Goal: Find specific page/section: Find specific page/section

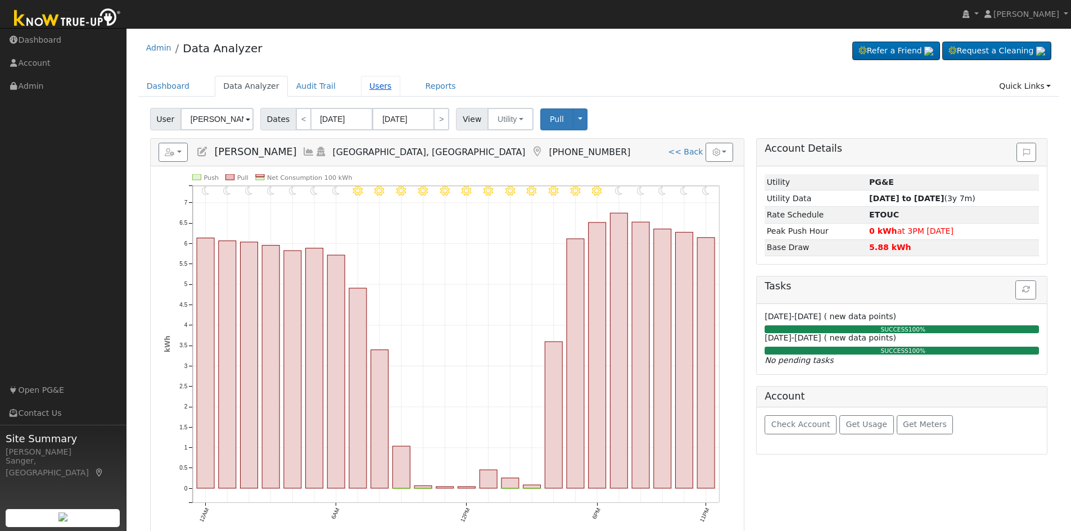
click at [361, 83] on link "Users" at bounding box center [380, 86] width 39 height 21
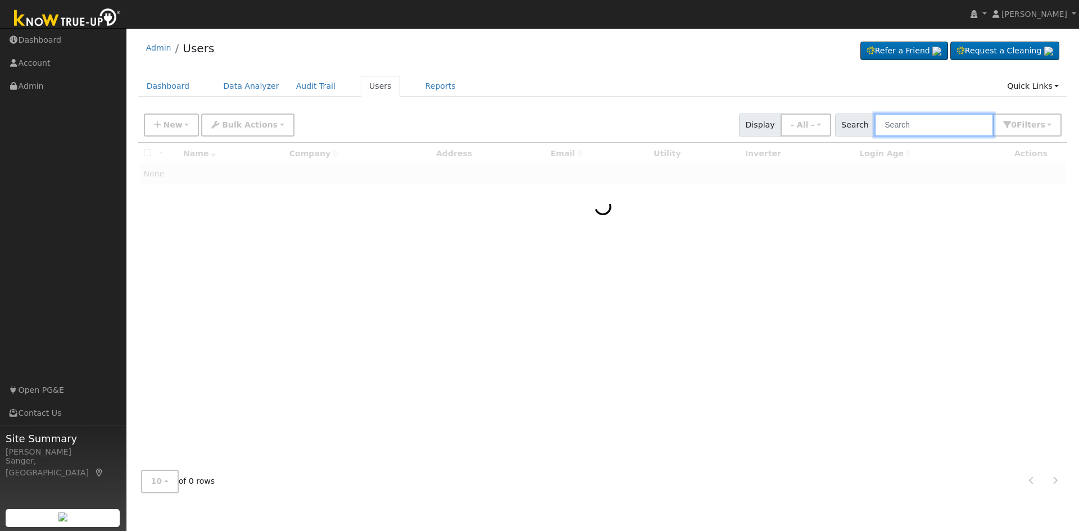
click at [925, 118] on input "text" at bounding box center [933, 125] width 119 height 23
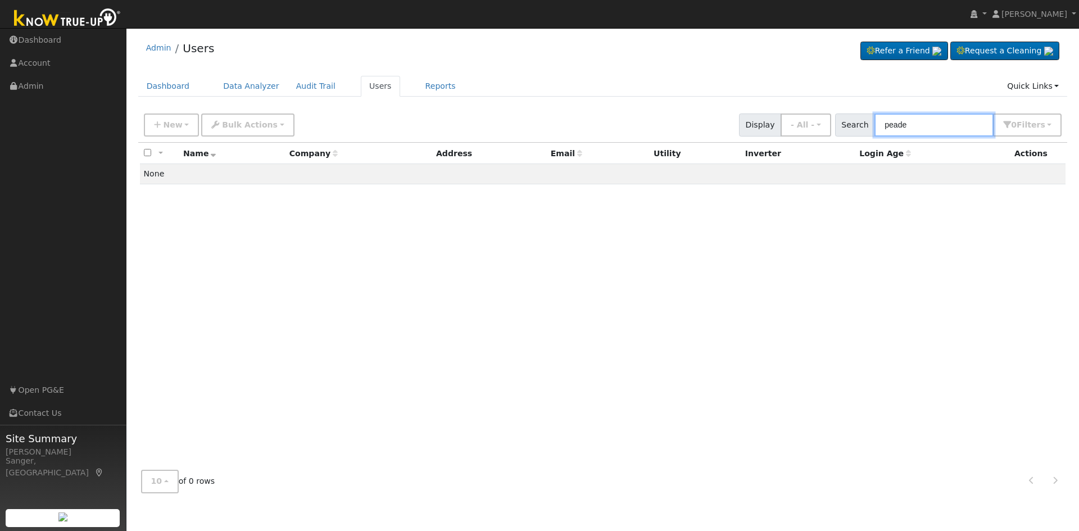
click at [936, 124] on input "peade" at bounding box center [933, 125] width 119 height 23
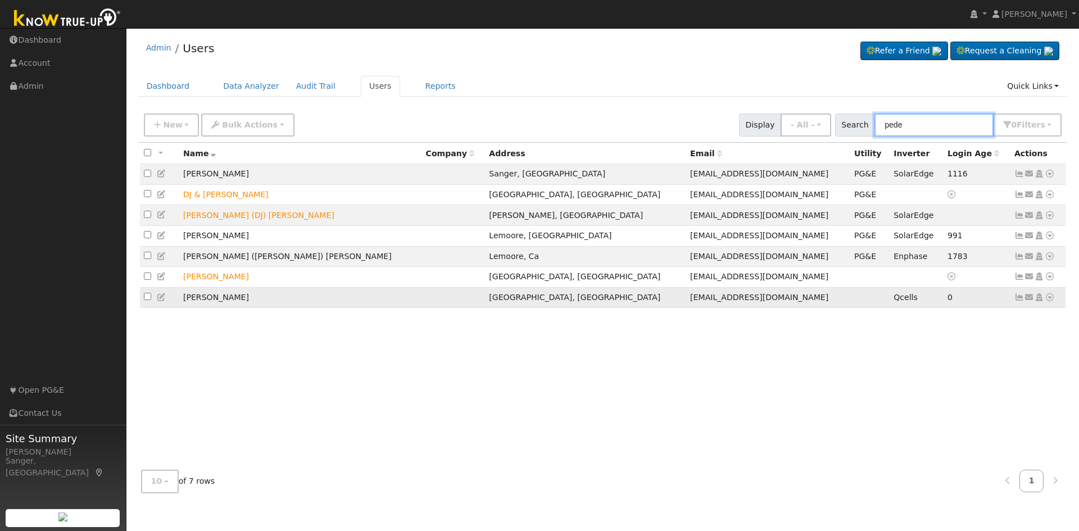
type input "pede"
click at [1018, 301] on icon at bounding box center [1019, 297] width 10 height 8
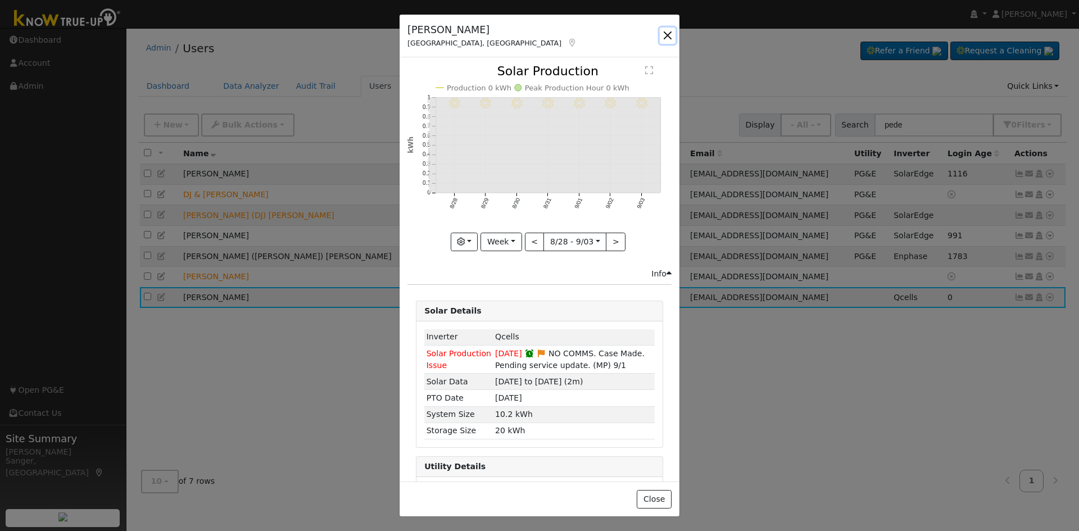
click at [664, 37] on button "button" at bounding box center [668, 36] width 16 height 16
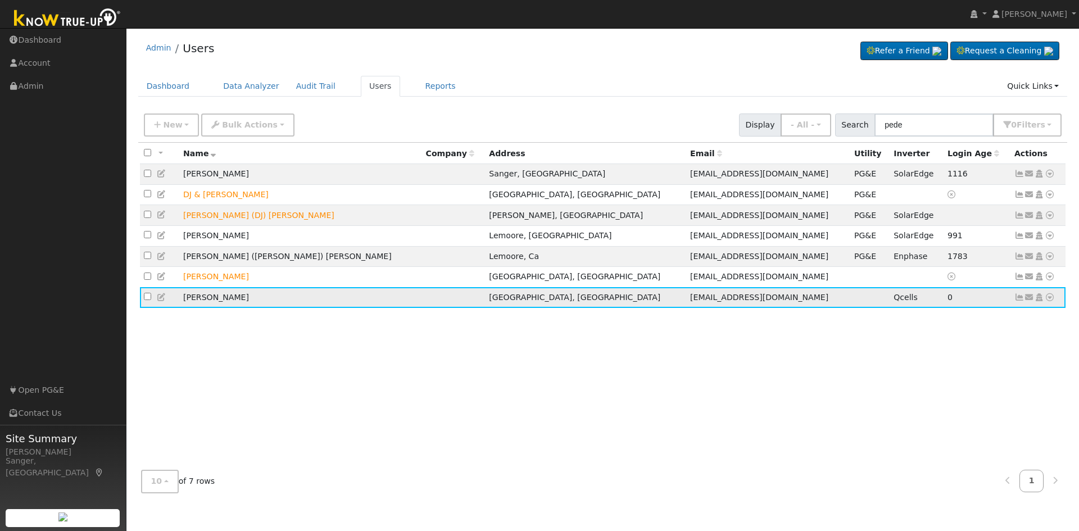
click at [1019, 301] on icon at bounding box center [1019, 297] width 10 height 8
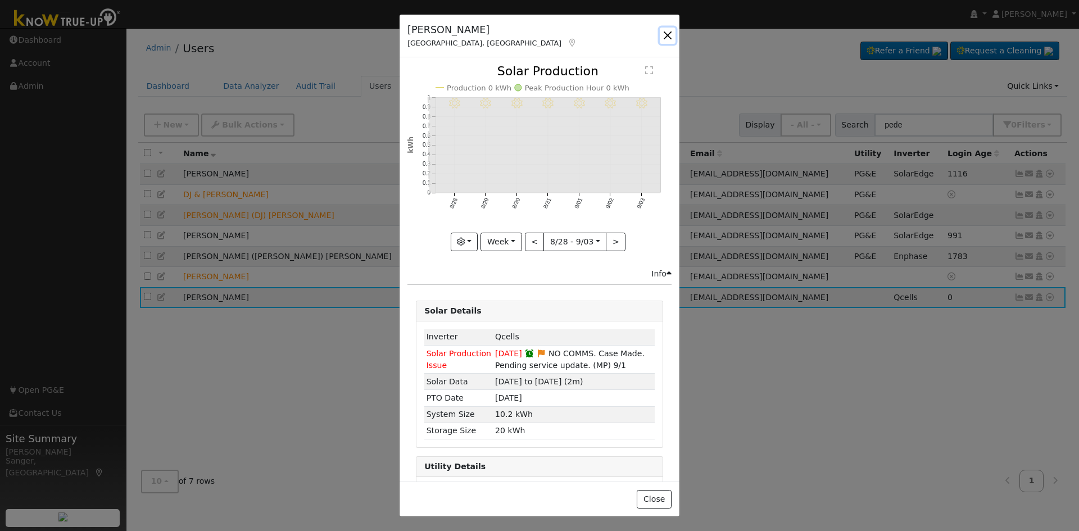
click at [665, 36] on button "button" at bounding box center [668, 36] width 16 height 16
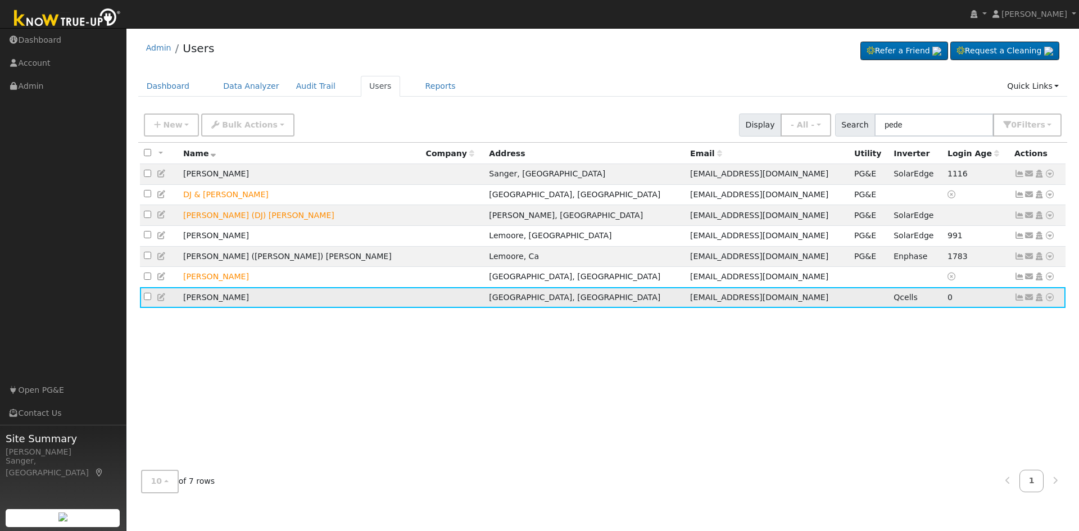
click at [1050, 301] on icon at bounding box center [1050, 297] width 10 height 8
click at [994, 322] on link "Data Analyzer" at bounding box center [1012, 317] width 81 height 16
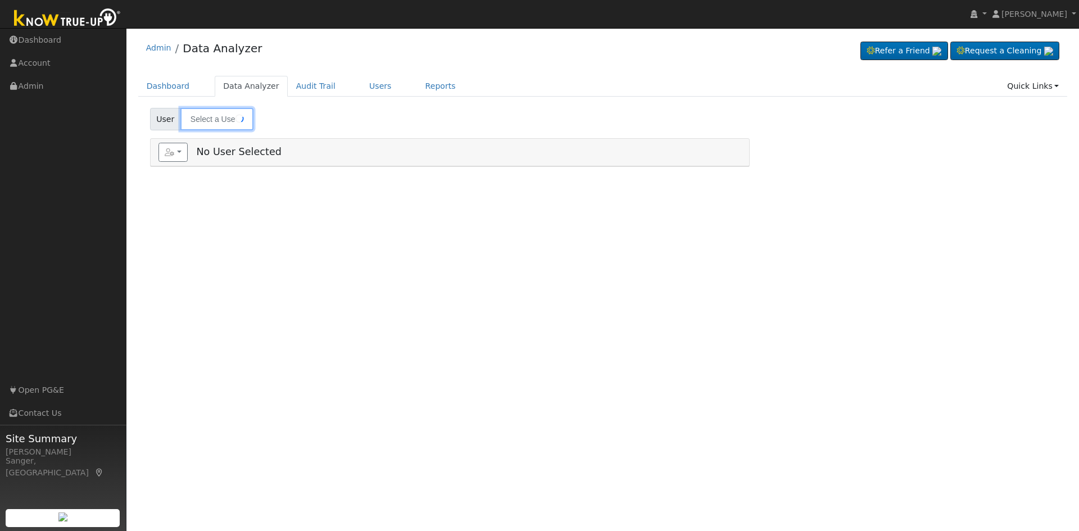
type input "[PERSON_NAME]"
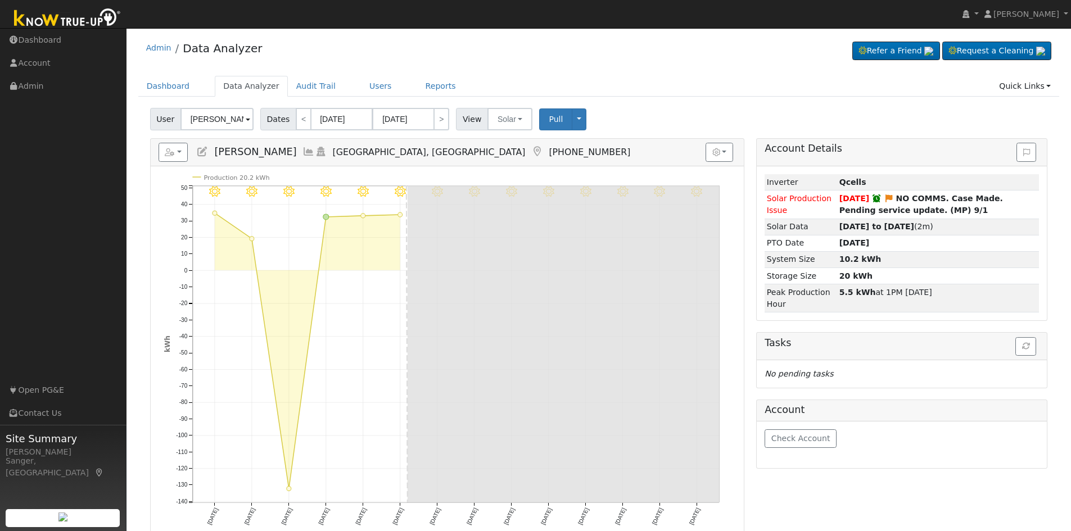
click at [302, 151] on icon at bounding box center [308, 152] width 12 height 10
